Goal: Navigation & Orientation: Find specific page/section

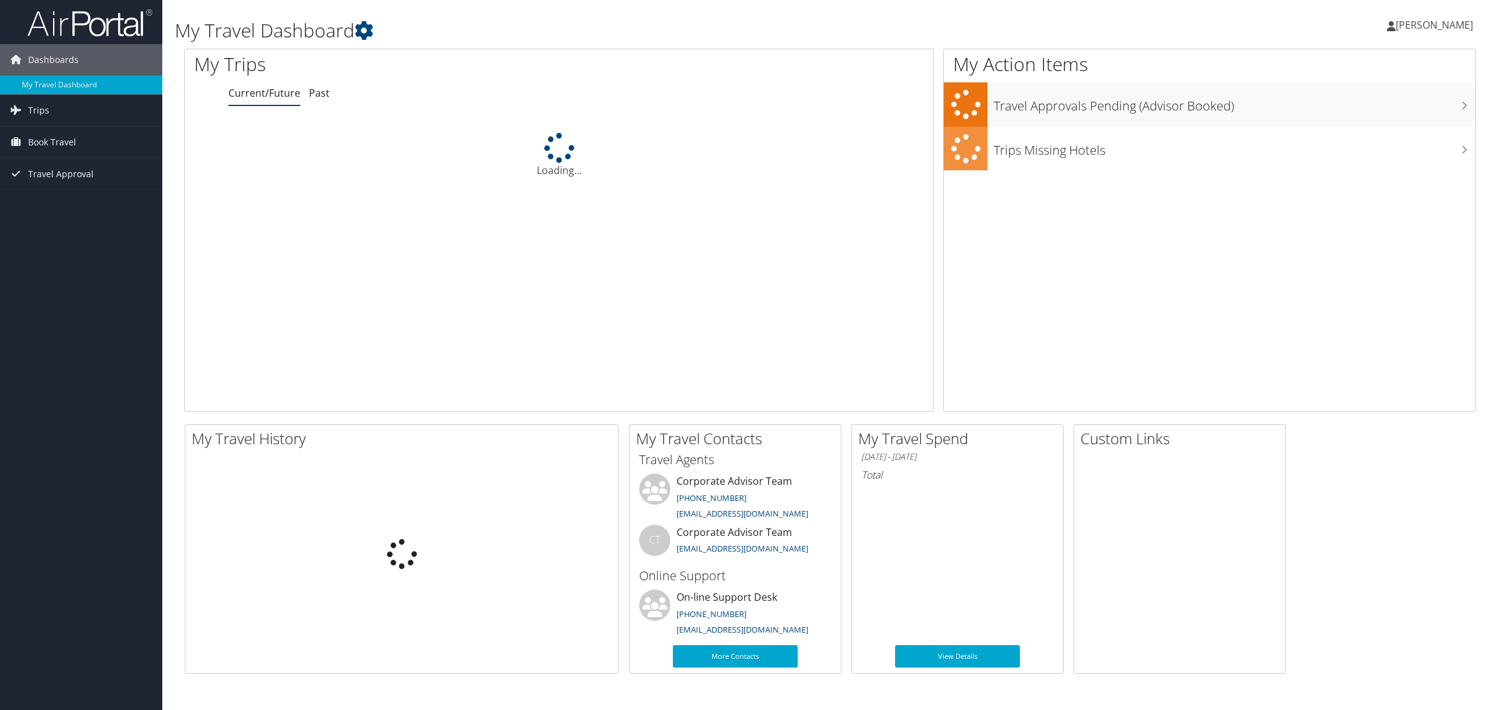
click at [1443, 24] on span "[PERSON_NAME]" at bounding box center [1433, 25] width 77 height 14
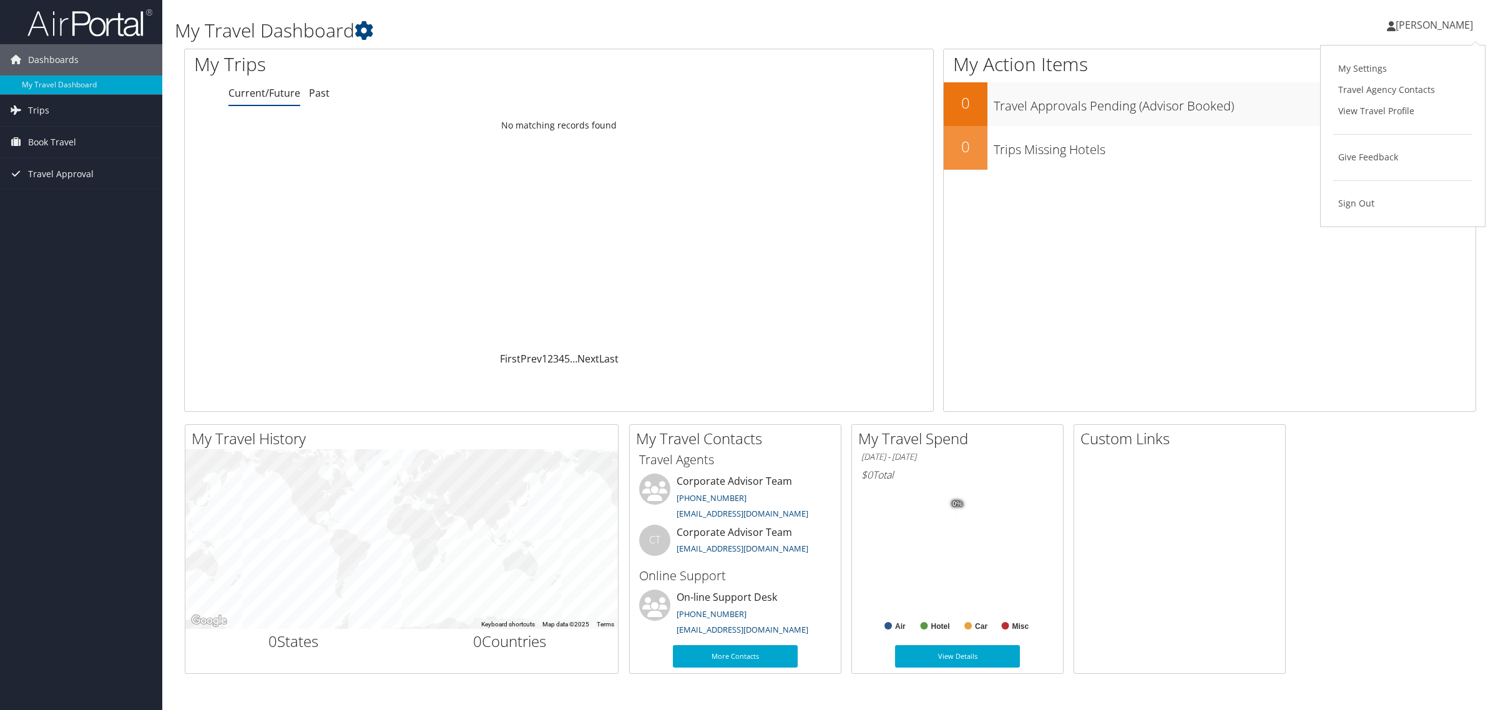
click at [1433, 23] on span "[PERSON_NAME]" at bounding box center [1433, 25] width 77 height 14
click at [53, 113] on link "Trips" at bounding box center [81, 110] width 162 height 31
click at [51, 161] on link "Past Trips" at bounding box center [81, 154] width 162 height 19
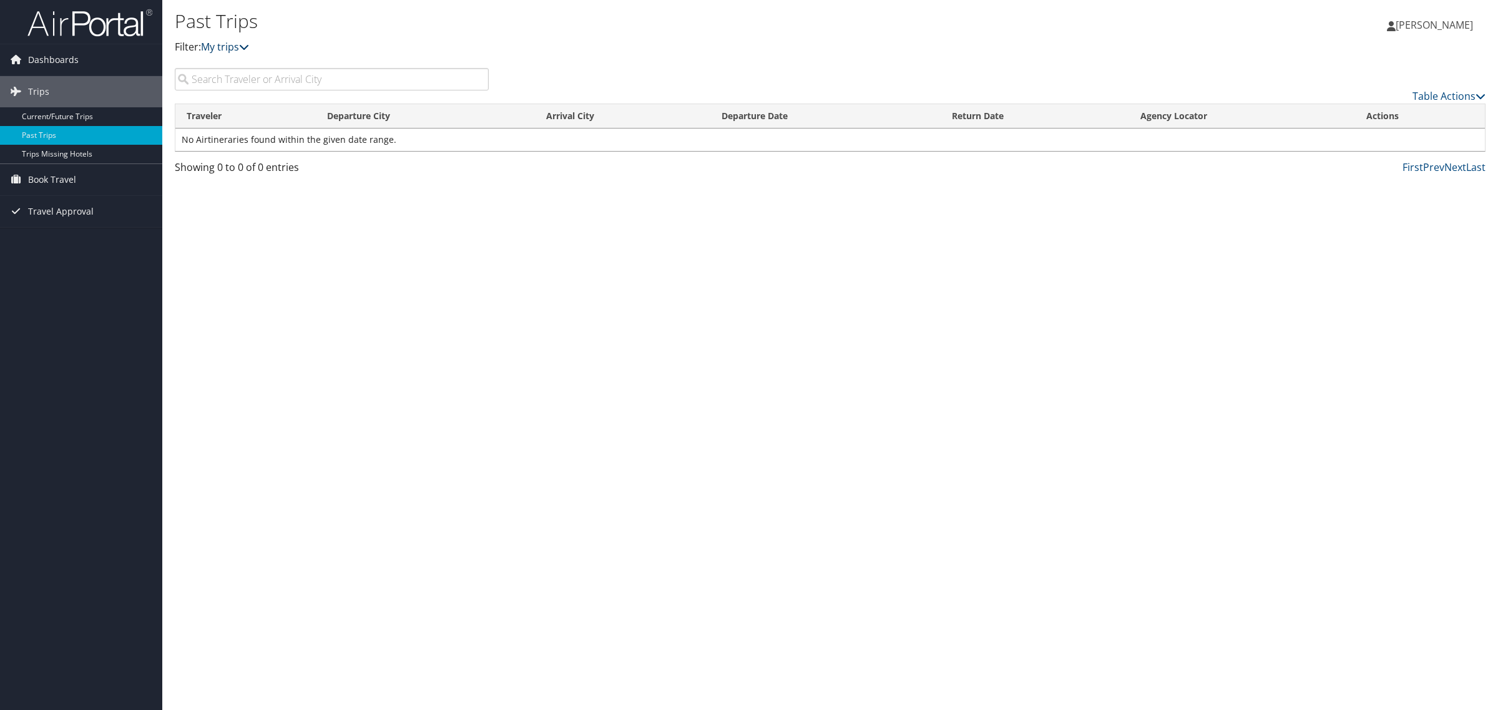
click at [211, 53] on link "My trips" at bounding box center [225, 47] width 48 height 14
click at [229, 49] on link "My trips" at bounding box center [225, 47] width 48 height 14
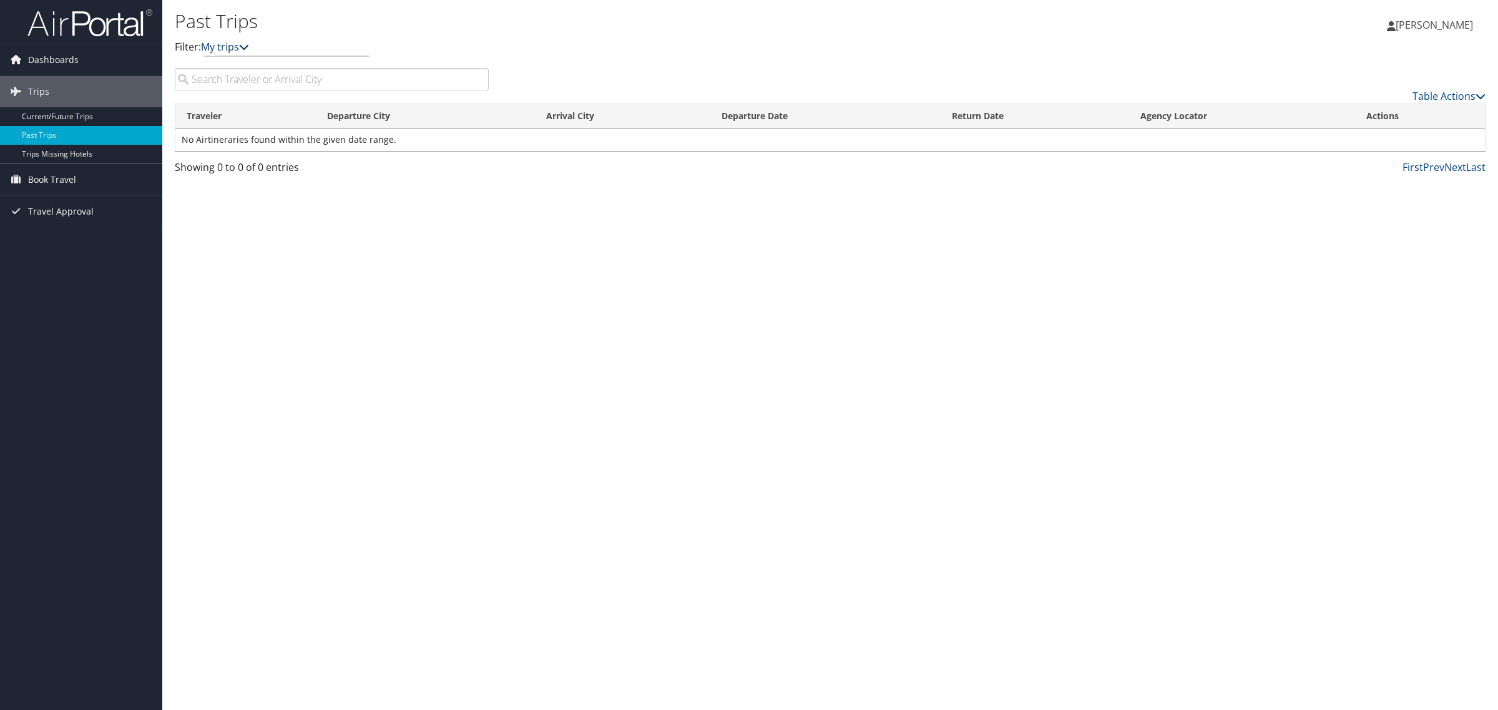
click at [229, 49] on link "My trips" at bounding box center [225, 47] width 48 height 14
click at [816, 428] on div "Past Trips Filter: My trips [PERSON_NAME] [PERSON_NAME] My Settings Travel Agen…" at bounding box center [829, 355] width 1335 height 710
click at [1425, 25] on span "[PERSON_NAME]" at bounding box center [1433, 25] width 77 height 14
click at [1355, 203] on link "Sign Out" at bounding box center [1402, 203] width 139 height 21
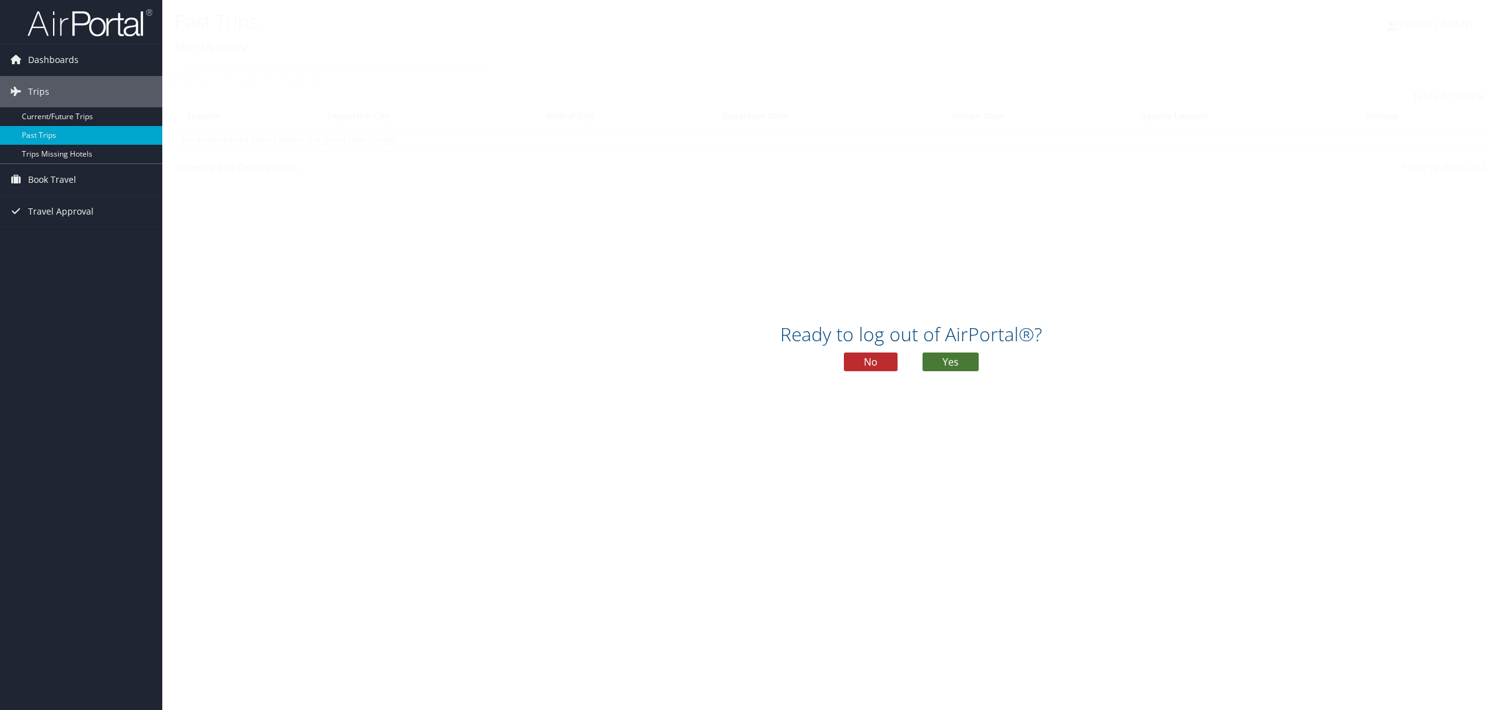
click at [969, 362] on button "Yes" at bounding box center [950, 362] width 56 height 19
